Goal: Task Accomplishment & Management: Use online tool/utility

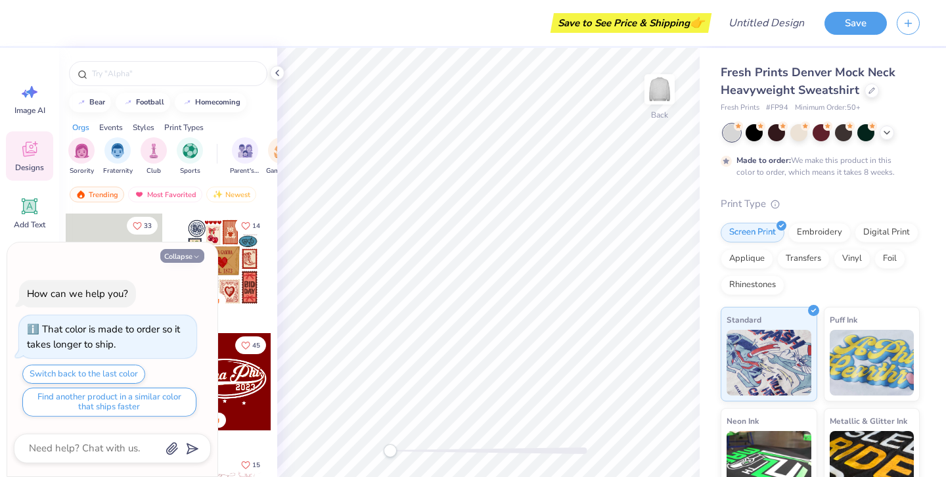
click at [189, 256] on button "Collapse" at bounding box center [182, 256] width 44 height 14
type textarea "x"
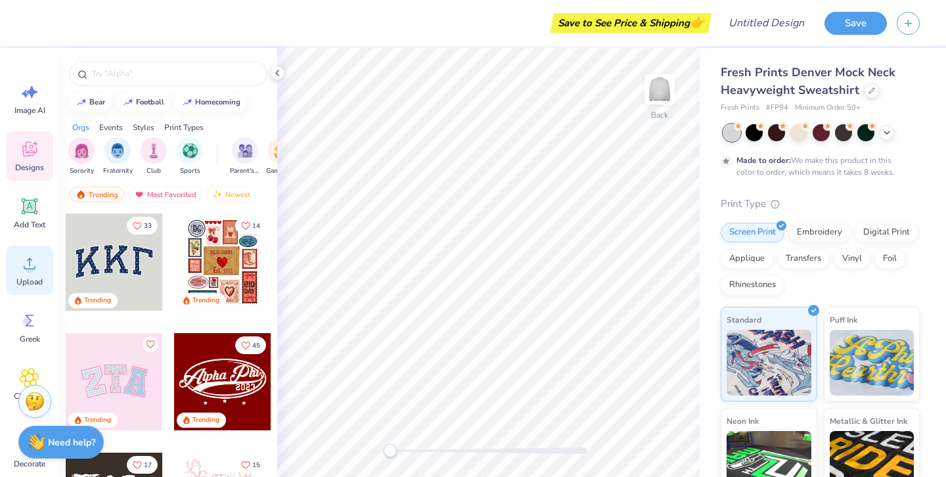
click at [30, 271] on circle at bounding box center [29, 268] width 9 height 9
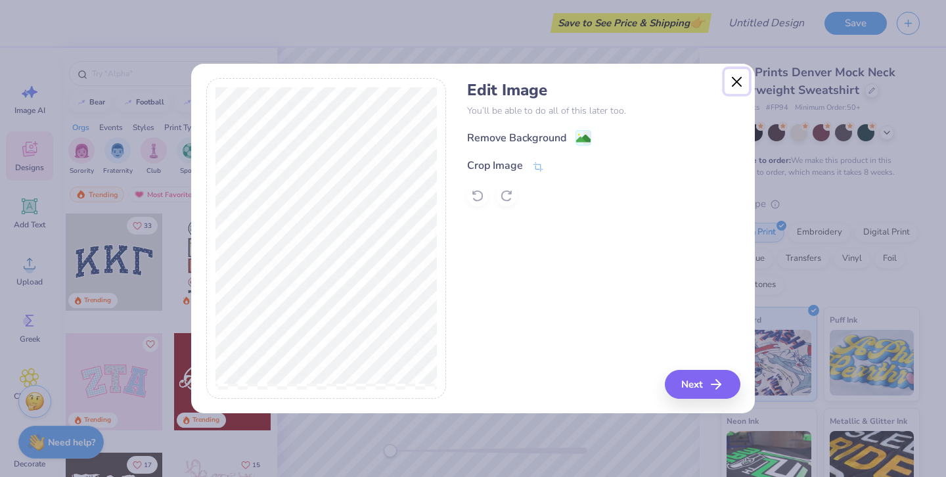
click at [732, 82] on button "Close" at bounding box center [737, 81] width 25 height 25
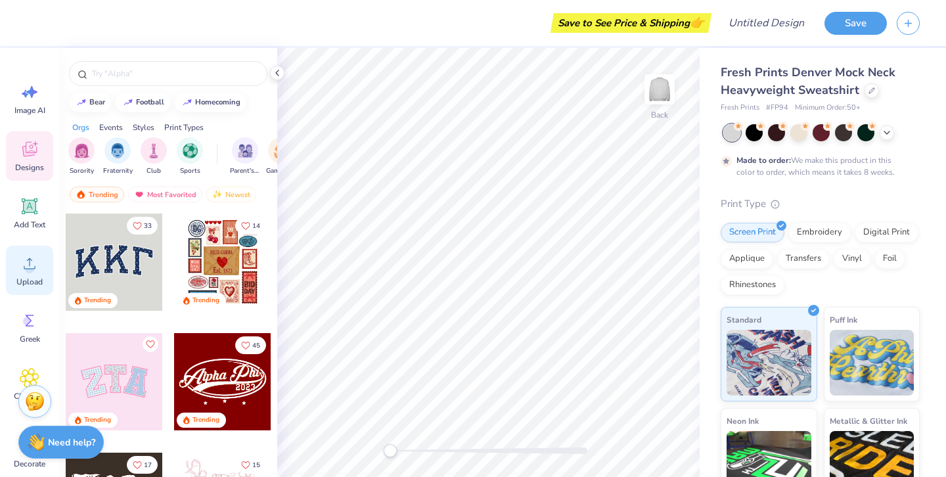
click at [26, 281] on span "Upload" at bounding box center [29, 282] width 26 height 11
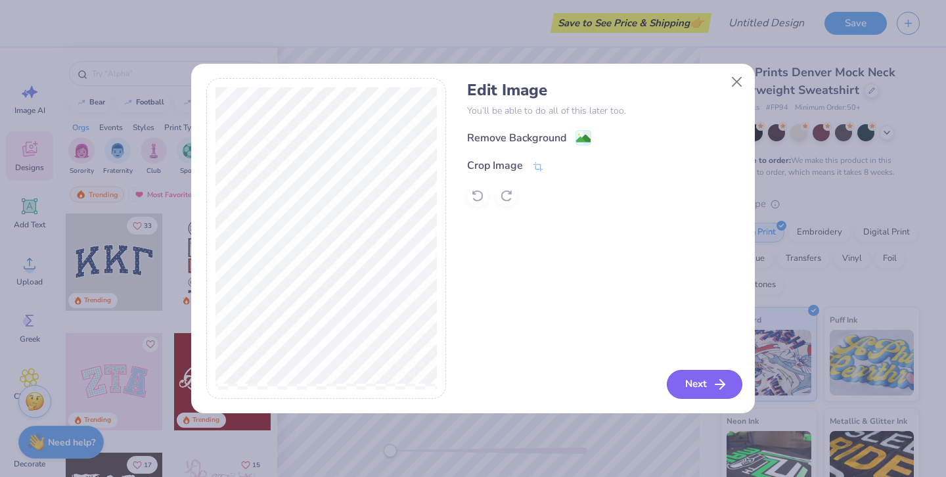
click at [697, 381] on button "Next" at bounding box center [705, 384] width 76 height 29
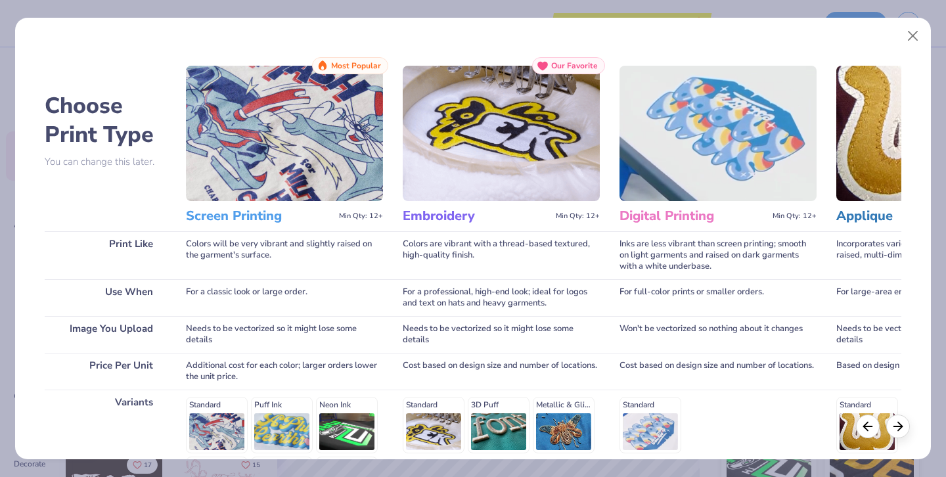
scroll to position [178, 0]
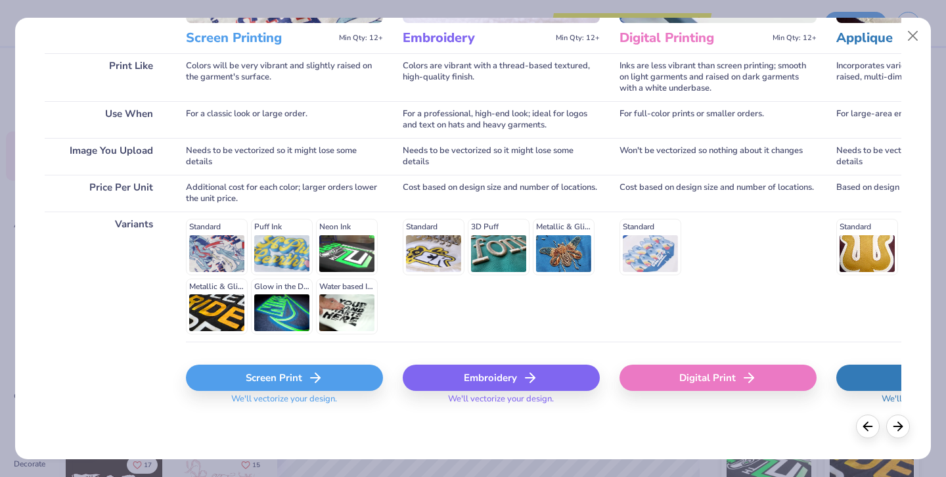
click at [273, 377] on div "Screen Print" at bounding box center [284, 378] width 197 height 26
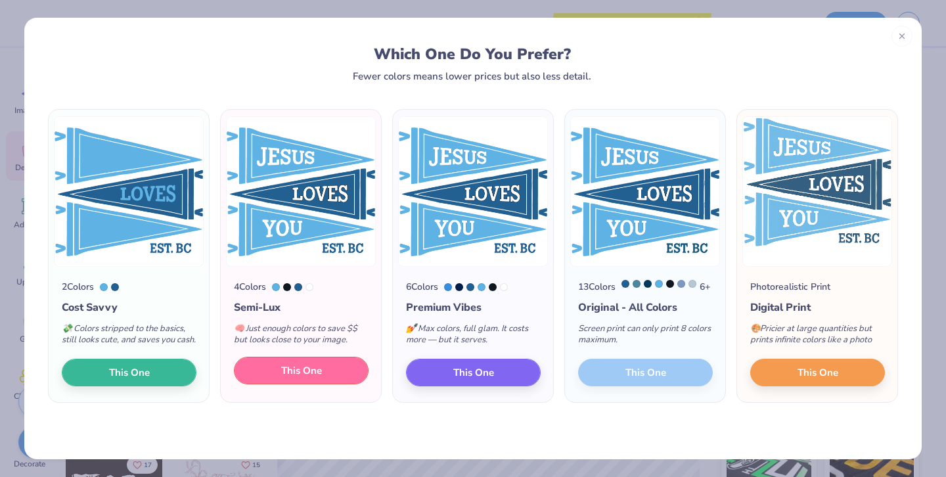
click at [302, 378] on span "This One" at bounding box center [301, 370] width 41 height 15
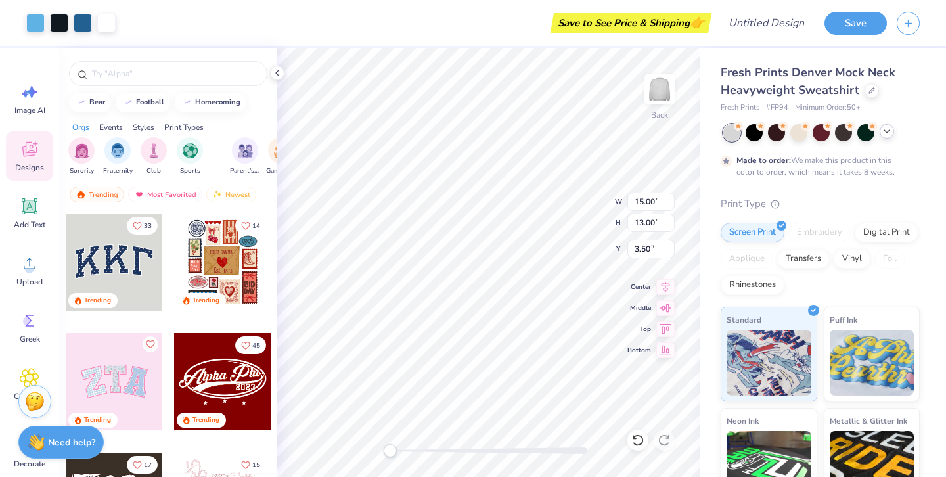
click at [888, 132] on icon at bounding box center [887, 131] width 11 height 11
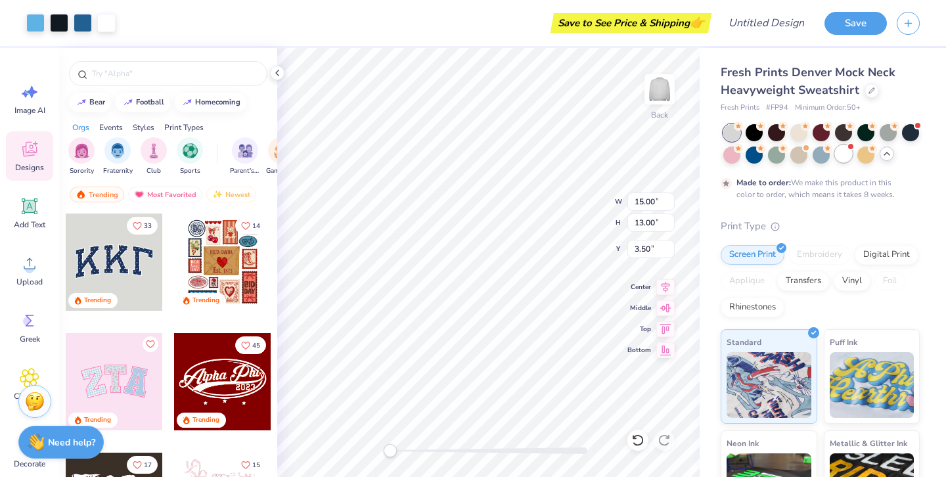
click at [848, 157] on div at bounding box center [843, 153] width 17 height 17
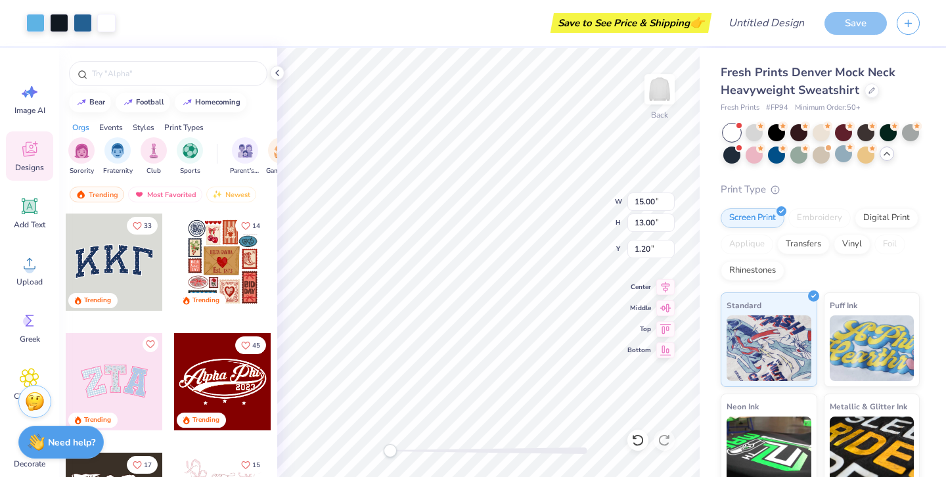
type input "1.20"
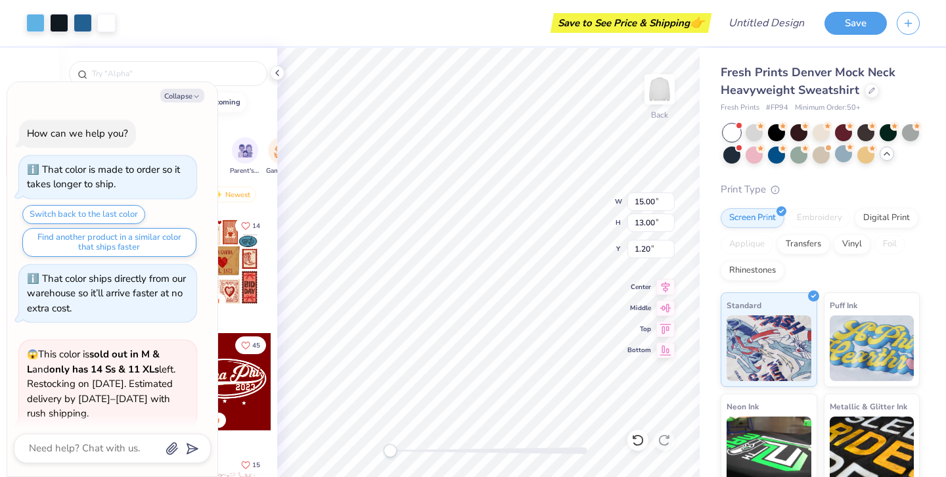
scroll to position [106, 0]
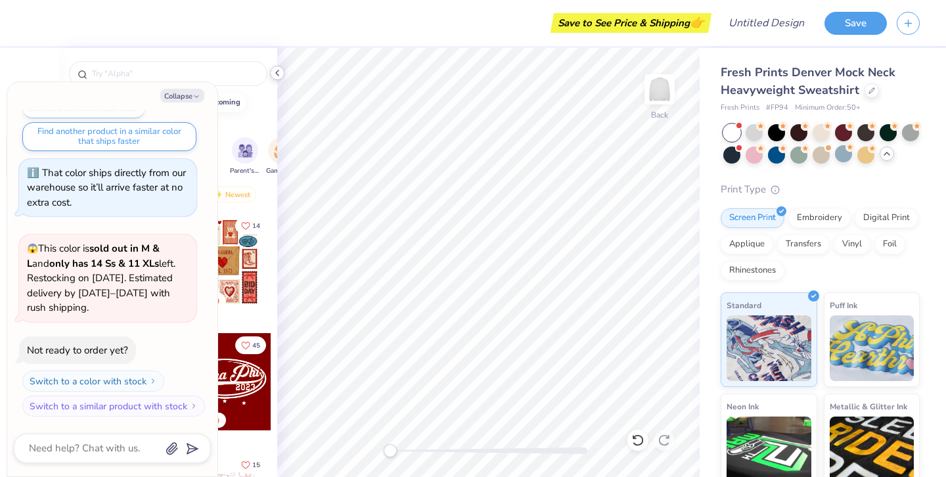
click at [278, 76] on icon at bounding box center [277, 73] width 11 height 11
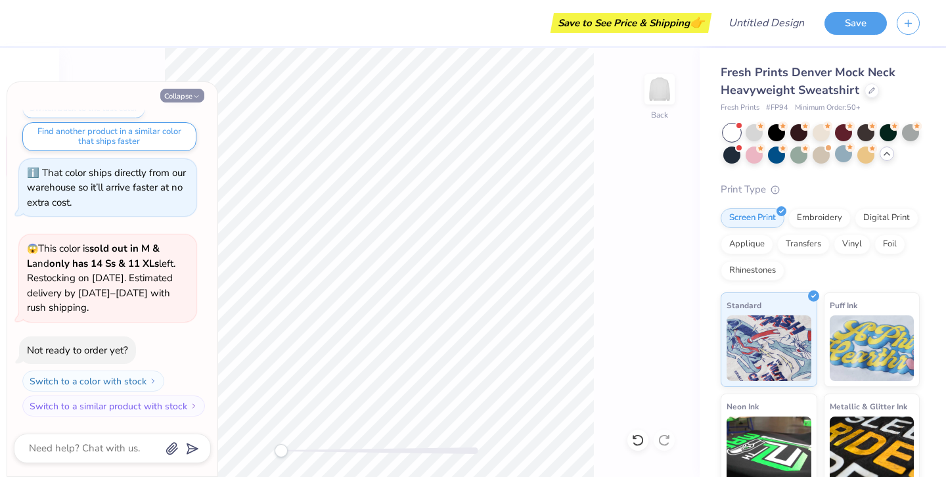
click at [185, 99] on button "Collapse" at bounding box center [182, 96] width 44 height 14
type textarea "x"
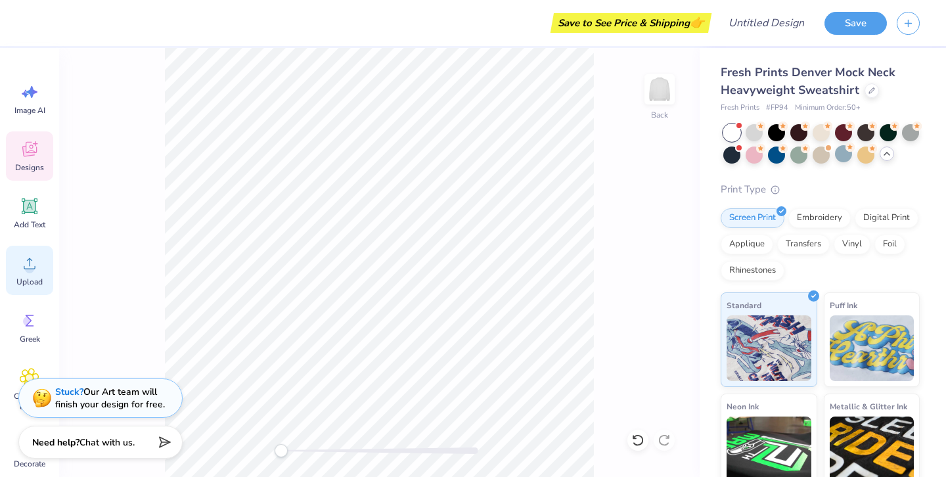
click at [31, 271] on circle at bounding box center [29, 268] width 9 height 9
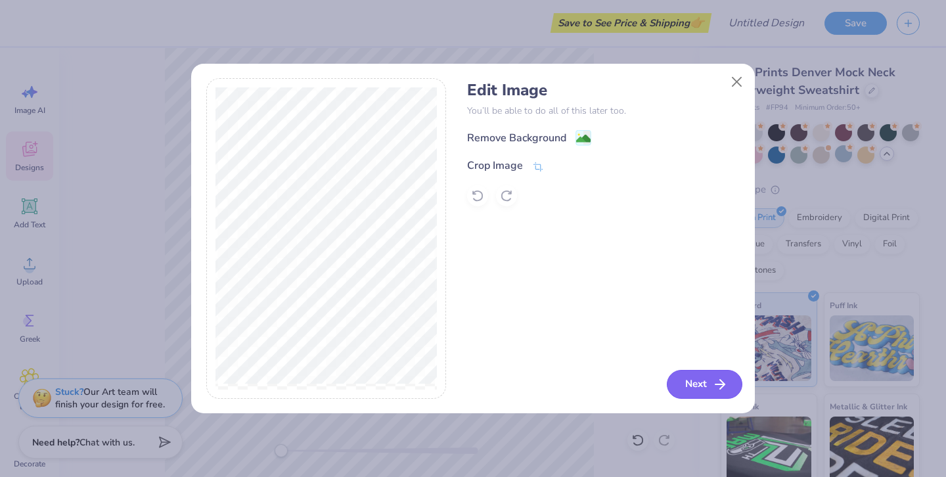
click at [697, 388] on button "Next" at bounding box center [705, 384] width 76 height 29
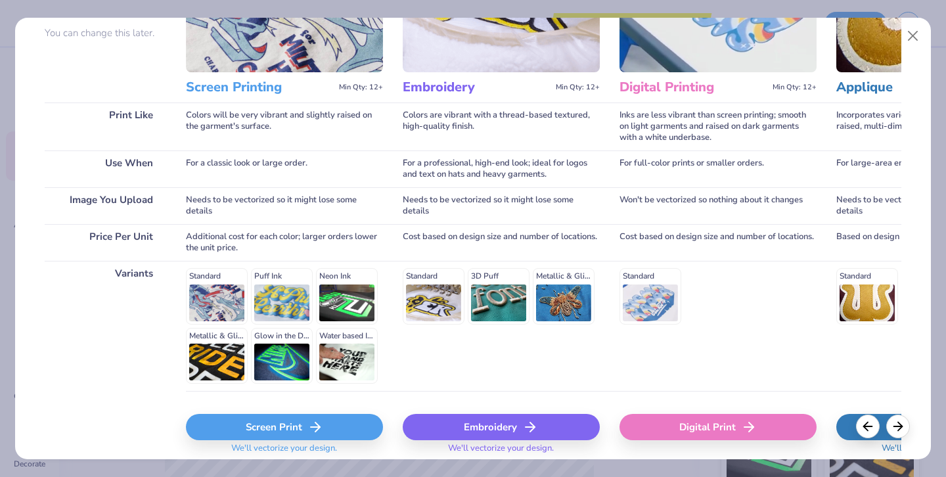
scroll to position [162, 0]
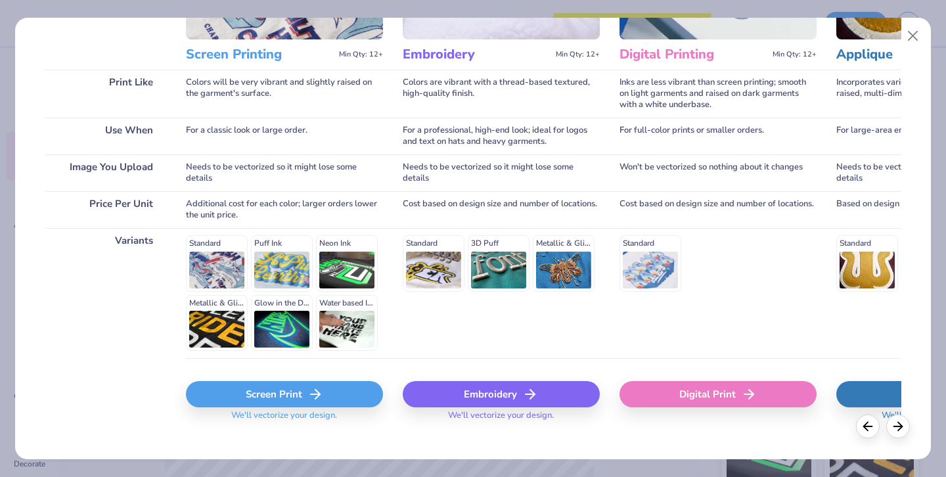
click at [288, 399] on div "Screen Print" at bounding box center [284, 394] width 197 height 26
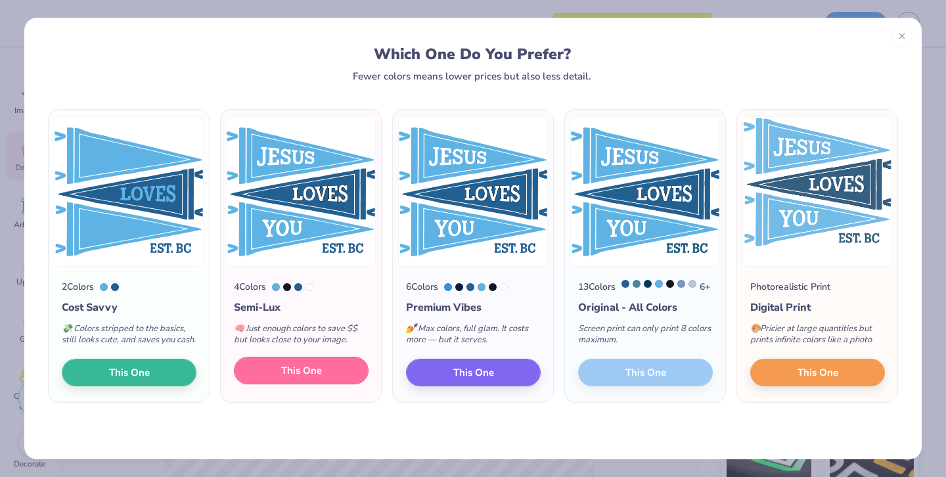
click at [309, 378] on span "This One" at bounding box center [301, 370] width 41 height 15
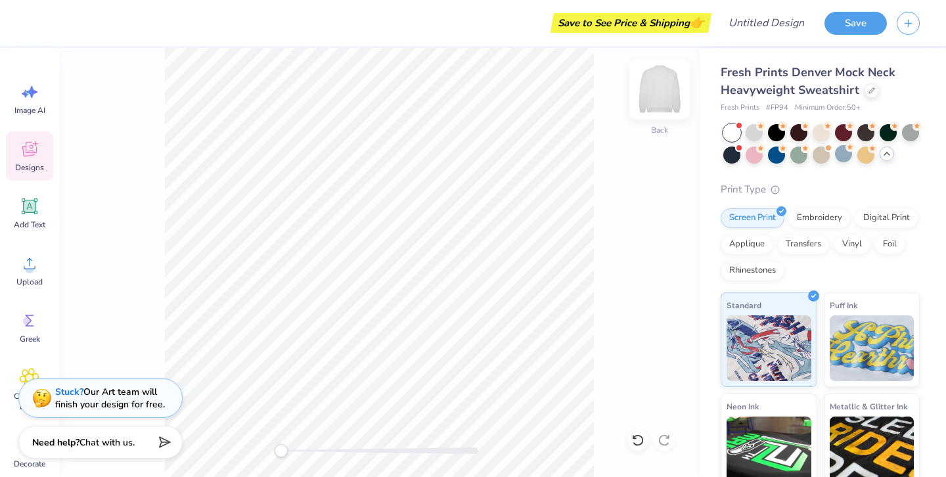
click at [662, 90] on img at bounding box center [659, 89] width 53 height 53
click at [28, 260] on icon at bounding box center [30, 263] width 12 height 11
